Goal: Information Seeking & Learning: Find specific page/section

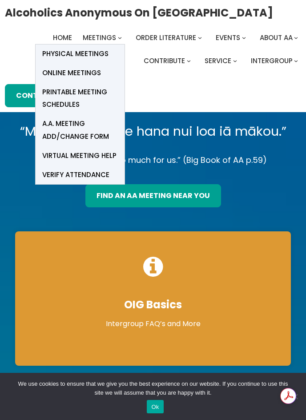
click at [88, 70] on span "Online Meetings" at bounding box center [71, 73] width 59 height 12
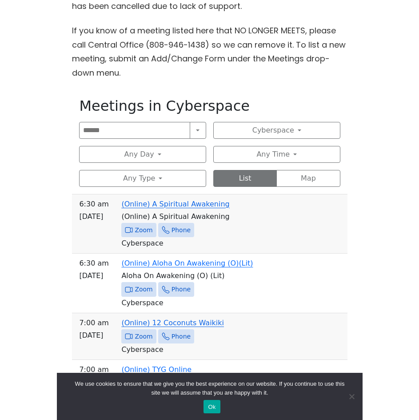
scroll to position [311, 0]
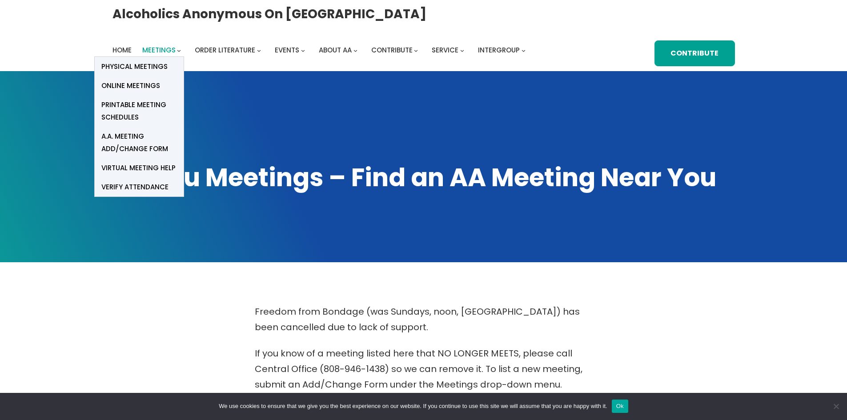
click at [167, 53] on span "Meetings" at bounding box center [158, 49] width 33 height 9
click at [140, 82] on span "Online Meetings" at bounding box center [130, 86] width 59 height 12
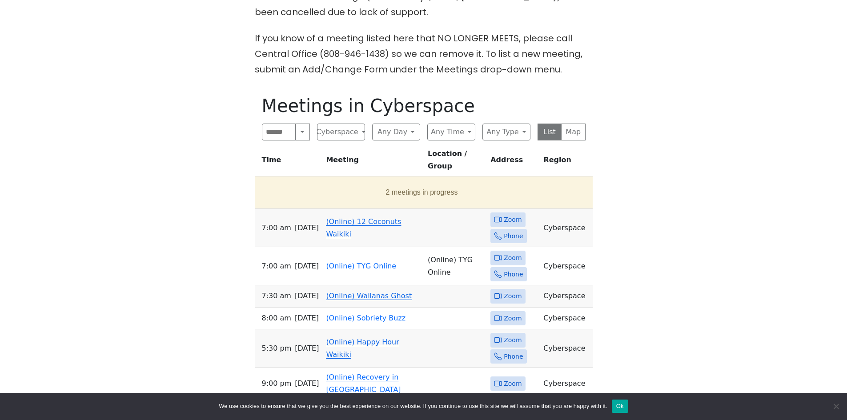
scroll to position [320, 0]
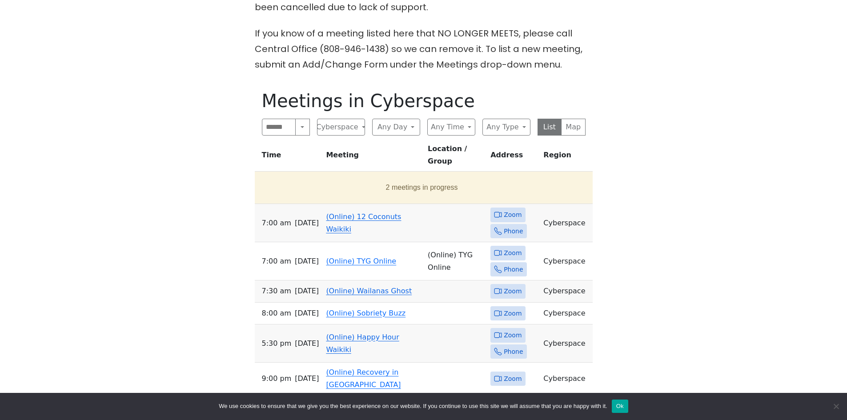
click at [365, 213] on link "(Online) 12 Coconuts Waikiki" at bounding box center [363, 223] width 75 height 21
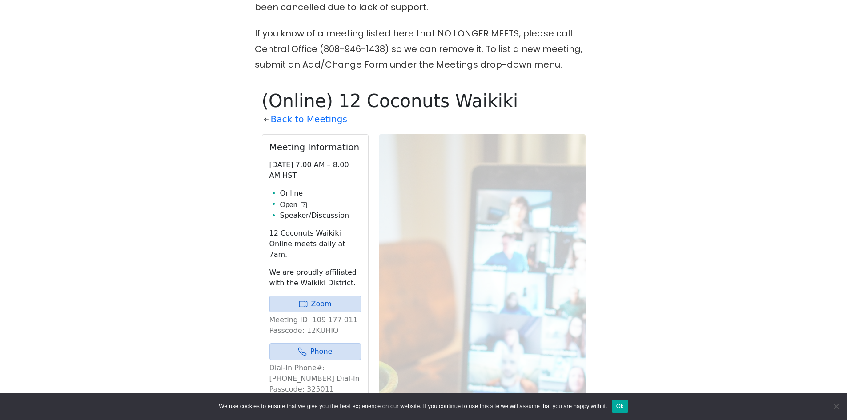
scroll to position [403, 0]
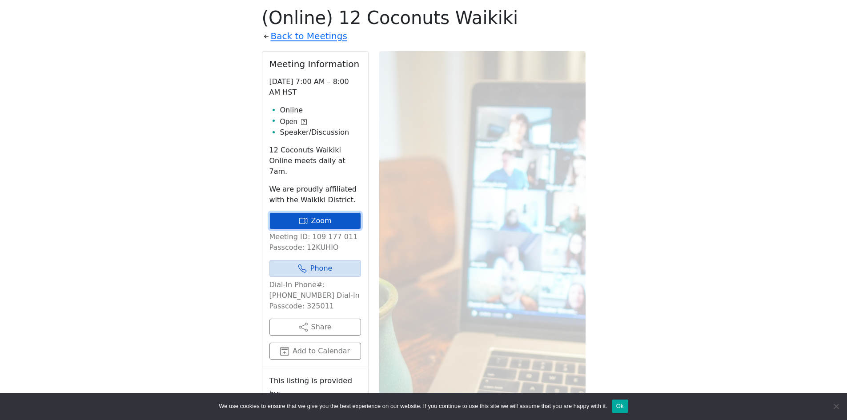
click at [333, 213] on link "Zoom" at bounding box center [316, 221] width 92 height 17
